Goal: Task Accomplishment & Management: Manage account settings

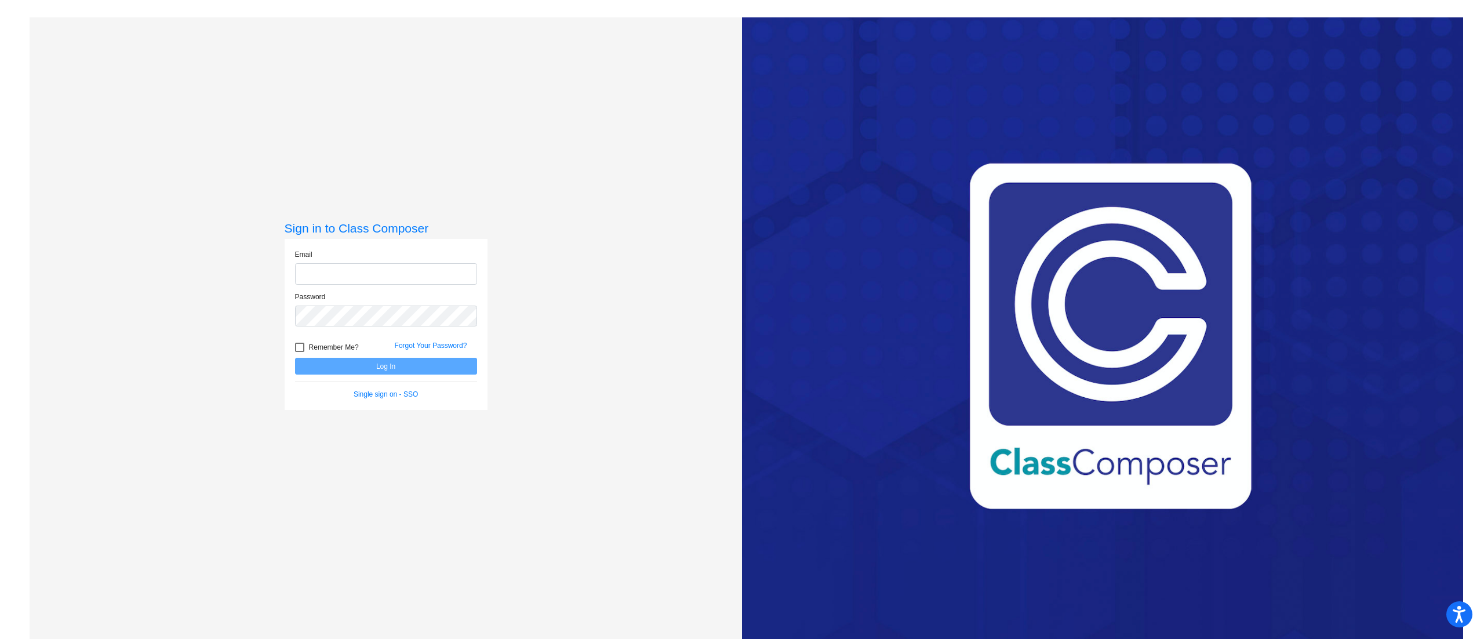
type input "[EMAIL_ADDRESS][DOMAIN_NAME]"
click at [435, 373] on button "Log In" at bounding box center [386, 366] width 182 height 17
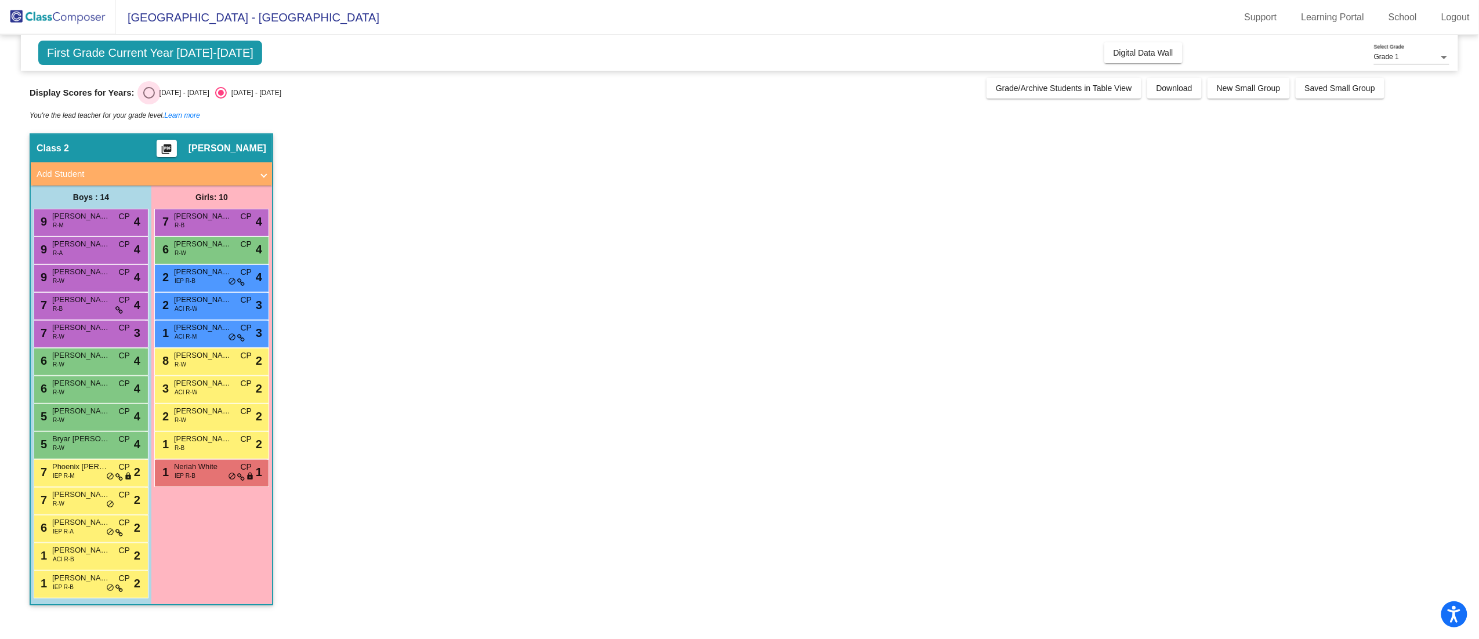
click at [170, 96] on div "[DATE] - [DATE]" at bounding box center [182, 93] width 55 height 10
click at [149, 99] on input "[DATE] - [DATE]" at bounding box center [148, 99] width 1 height 1
radio input "true"
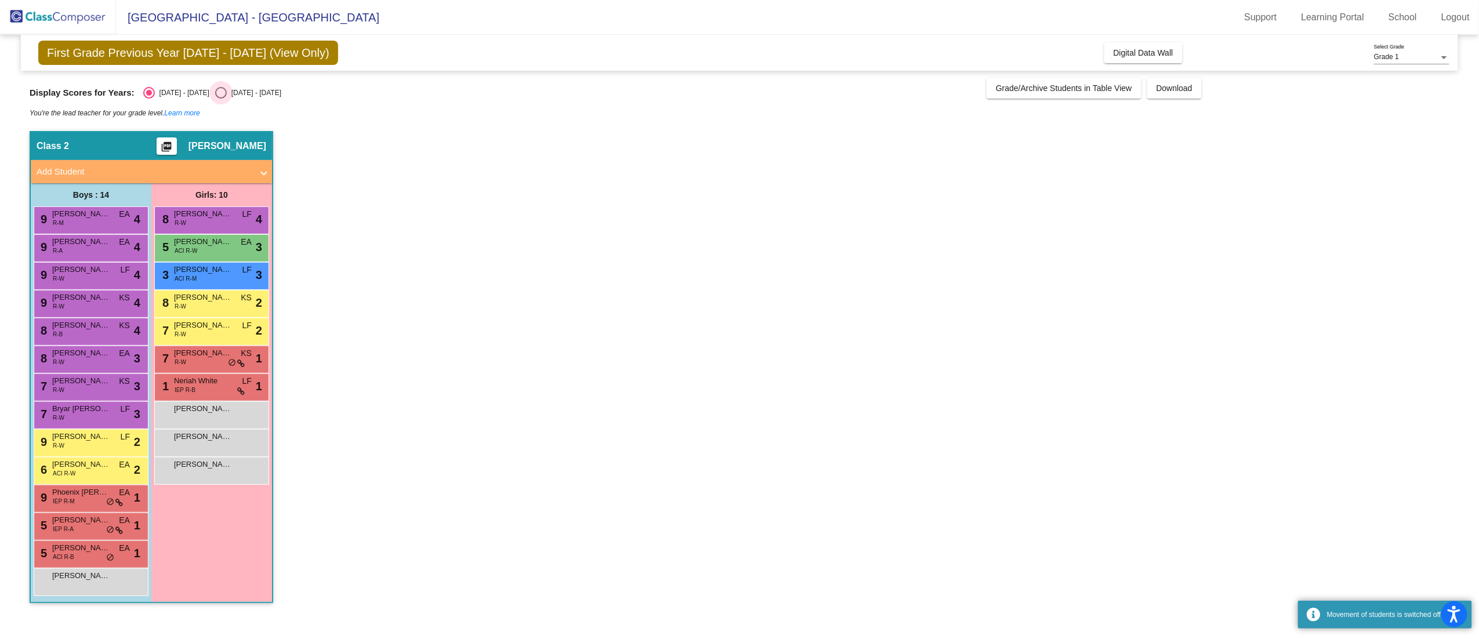
click at [242, 97] on div "[DATE] - [DATE]" at bounding box center [254, 93] width 55 height 10
click at [221, 99] on input "[DATE] - [DATE]" at bounding box center [220, 99] width 1 height 1
radio input "true"
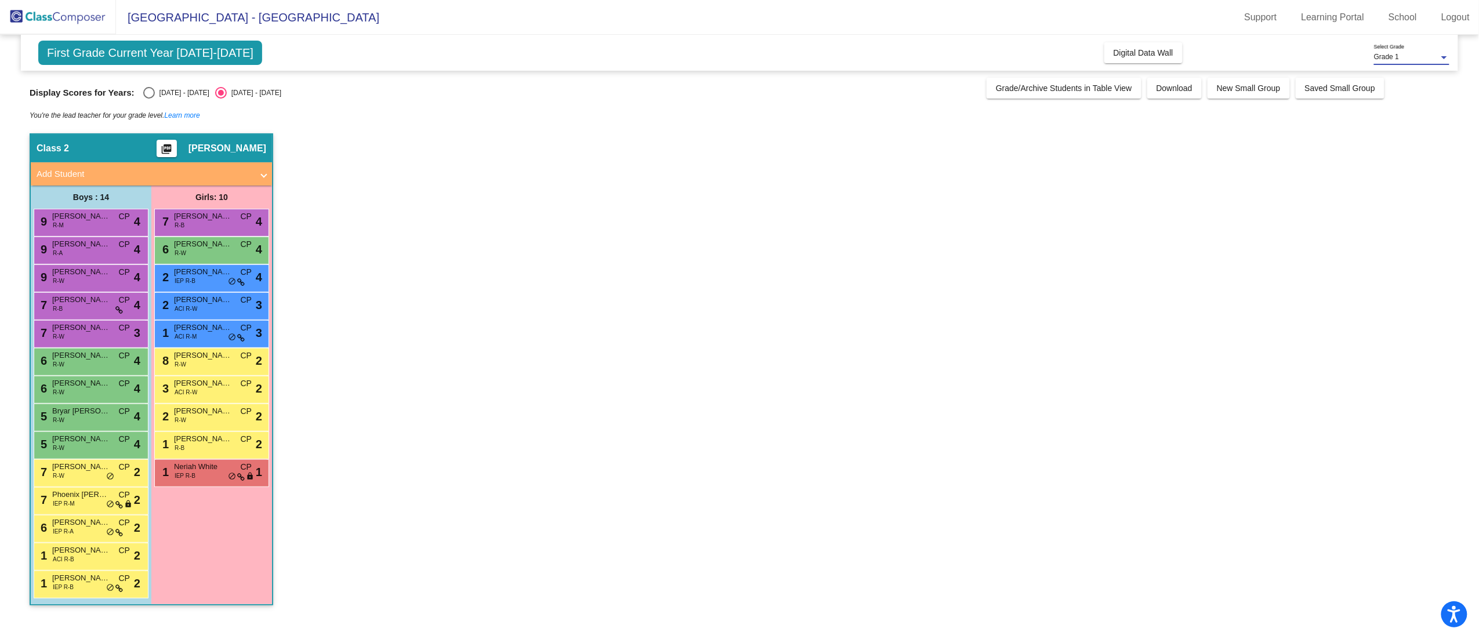
click at [1437, 57] on div "Grade 1" at bounding box center [1406, 57] width 65 height 8
drag, startPoint x: 1447, startPoint y: 151, endPoint x: 1422, endPoint y: 13, distance: 139.8
click at [1438, 106] on div at bounding box center [739, 319] width 1479 height 639
